Goal: Task Accomplishment & Management: Manage account settings

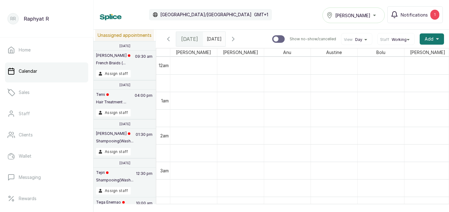
click at [241, 34] on button "Show no-show/cancelled" at bounding box center [233, 38] width 15 height 15
click at [374, 16] on div "[PERSON_NAME]" at bounding box center [353, 15] width 54 height 7
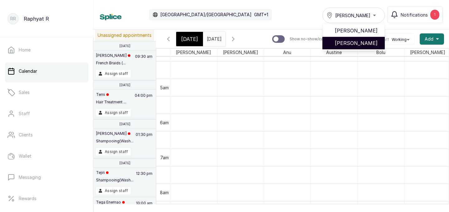
click at [373, 44] on span "[PERSON_NAME]" at bounding box center [357, 42] width 45 height 7
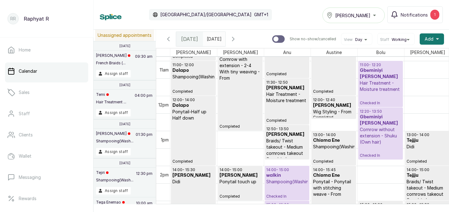
scroll to position [376, 0]
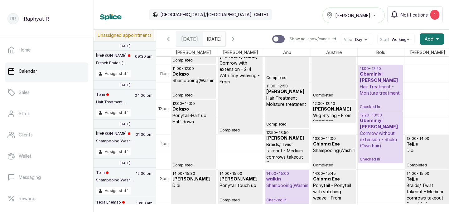
click at [377, 17] on div "[PERSON_NAME]" at bounding box center [353, 15] width 54 height 7
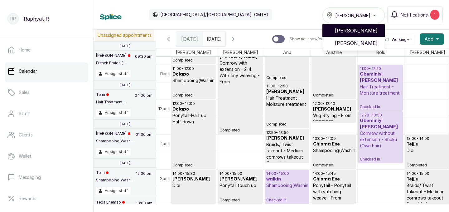
click at [378, 28] on span "[PERSON_NAME]" at bounding box center [357, 30] width 45 height 7
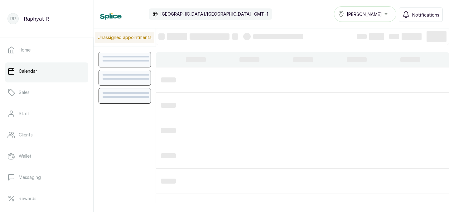
scroll to position [210, 0]
